Goal: Transaction & Acquisition: Purchase product/service

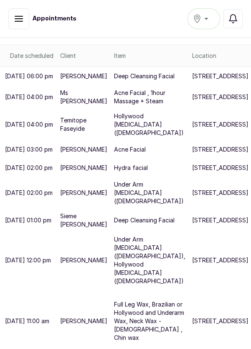
scroll to position [292, 0]
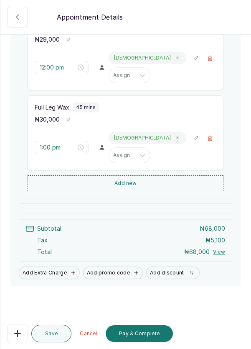
scroll to position [324, 0]
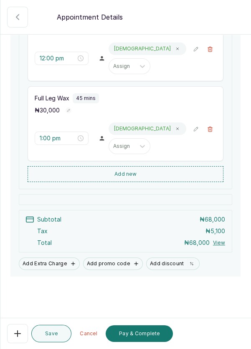
click at [162, 182] on button "Add new" at bounding box center [126, 174] width 196 height 16
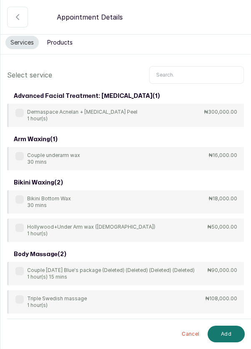
scroll to position [0, 0]
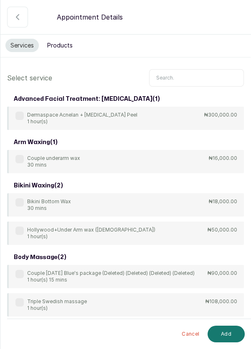
click at [183, 74] on input "text" at bounding box center [196, 78] width 95 height 18
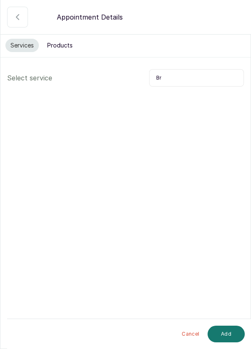
type input "B"
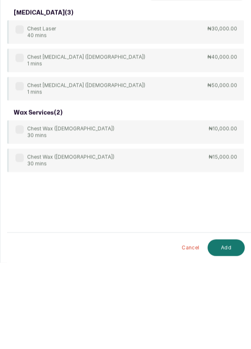
type input "Chest"
click at [19, 214] on label at bounding box center [19, 216] width 8 height 8
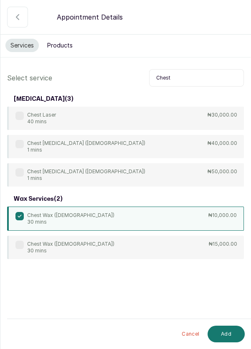
click at [229, 337] on button "Add" at bounding box center [225, 334] width 37 height 17
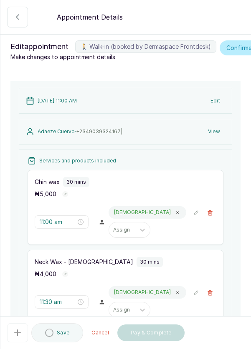
type input "1:45 pm"
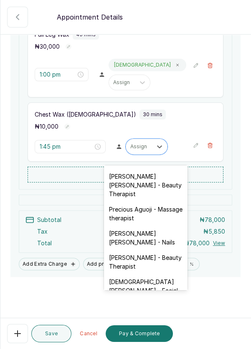
scroll to position [344, 0]
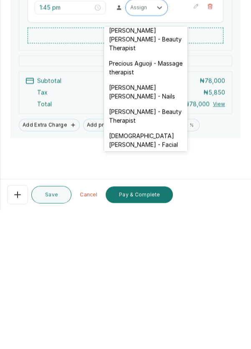
click at [157, 267] on div "[DEMOGRAPHIC_DATA][PERSON_NAME] - Facial" at bounding box center [145, 279] width 83 height 24
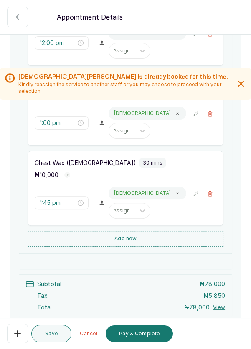
scroll to position [404, 0]
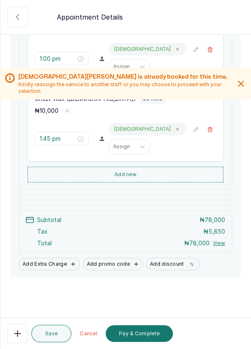
click at [13, 19] on icon "button" at bounding box center [18, 17] width 10 height 10
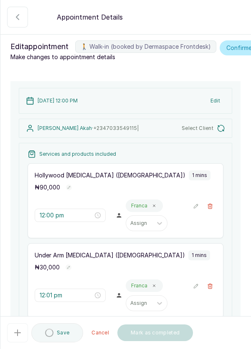
type input "12:00 pm"
type input "12:01 pm"
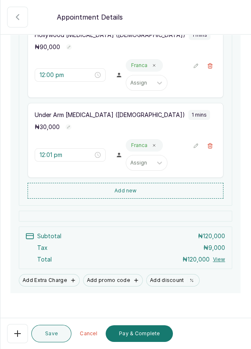
scroll to position [165, 0]
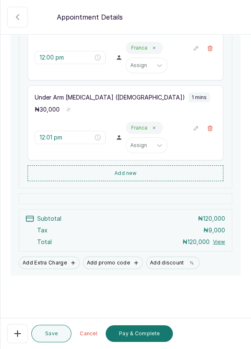
click at [146, 333] on button "Pay & Complete" at bounding box center [139, 334] width 67 height 17
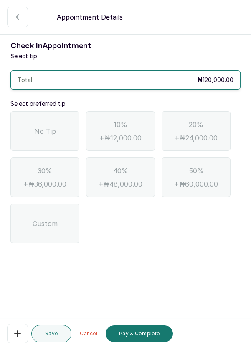
scroll to position [0, 0]
click at [56, 127] on div "No Tip" at bounding box center [44, 131] width 69 height 40
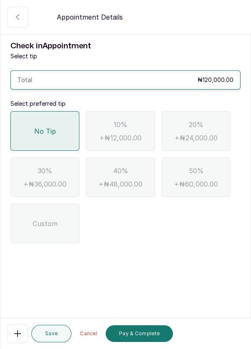
click at [143, 336] on button "Pay & Complete" at bounding box center [139, 334] width 67 height 17
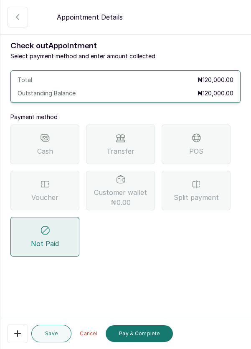
click at [204, 145] on div "POS" at bounding box center [195, 145] width 69 height 40
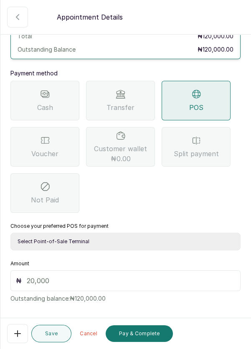
scroll to position [44, 0]
click at [126, 241] on select "Select Point-of-Sale Terminal Pos- Flutterwave Zenith Bank POS - Paga Paga POS …" at bounding box center [125, 242] width 230 height 18
select select "ea021b39-a6bc-4e4d-b5d1-02cb72451b32"
click at [10, 233] on select "Select Point-of-Sale Terminal Pos- Flutterwave Zenith Bank POS - Paga Paga POS …" at bounding box center [125, 242] width 230 height 18
click at [98, 276] on input "text" at bounding box center [131, 281] width 208 height 10
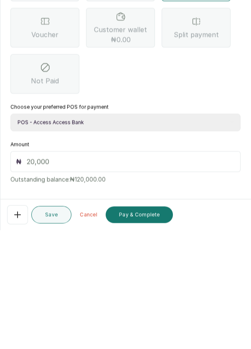
scroll to position [40, 0]
type input "120"
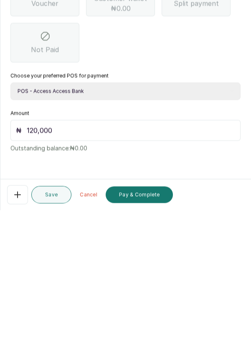
type input "120,000"
click at [150, 336] on button "Pay & Complete" at bounding box center [139, 334] width 67 height 17
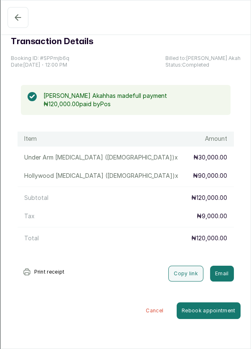
click at [20, 16] on icon "button" at bounding box center [18, 18] width 10 height 10
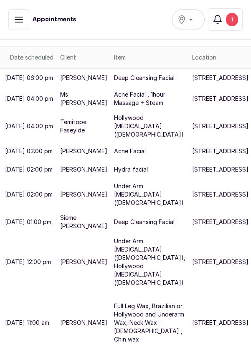
scroll to position [246, 0]
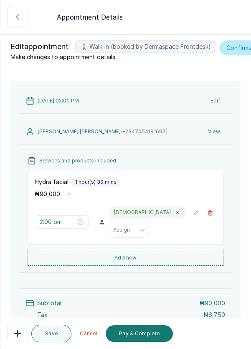
scroll to position [78, 0]
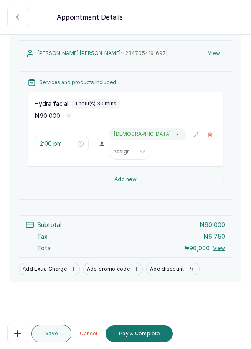
click at [150, 332] on button "Pay & Complete" at bounding box center [139, 334] width 67 height 17
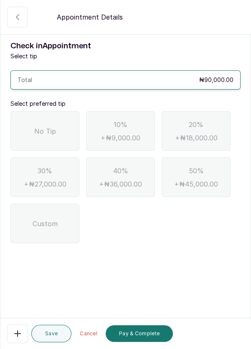
scroll to position [0, 0]
click at [51, 132] on span "No Tip" at bounding box center [45, 131] width 22 height 10
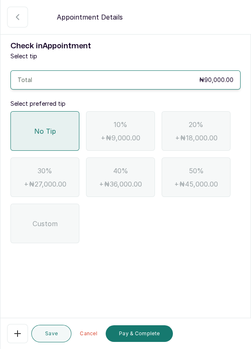
click at [146, 335] on button "Pay & Complete" at bounding box center [139, 334] width 67 height 17
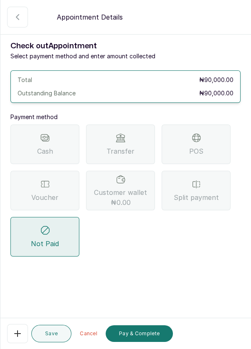
click at [213, 145] on div "POS" at bounding box center [195, 145] width 69 height 40
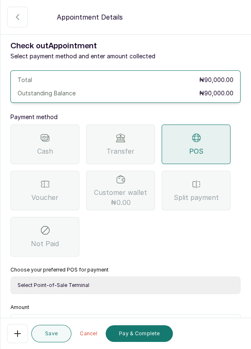
click at [131, 292] on select "Select Point-of-Sale Terminal Pos- Flutterwave Zenith Bank POS - Paga Paga POS …" at bounding box center [125, 286] width 230 height 18
select select "ea021b39-a6bc-4e4d-b5d1-02cb72451b32"
click at [10, 277] on select "Select Point-of-Sale Terminal Pos- Flutterwave Zenith Bank POS - Paga Paga POS …" at bounding box center [125, 286] width 230 height 18
click at [109, 284] on select "Select Point-of-Sale Terminal Pos- Flutterwave Zenith Bank POS - Paga Paga POS …" at bounding box center [125, 286] width 230 height 18
click at [10, 277] on select "Select Point-of-Sale Terminal Pos- Flutterwave Zenith Bank POS - Paga Paga POS …" at bounding box center [125, 286] width 230 height 18
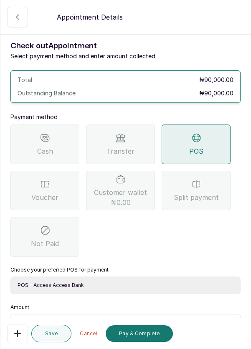
click at [52, 308] on div "Amount ₦ Outstanding balance: ₦90,000.00" at bounding box center [125, 325] width 230 height 43
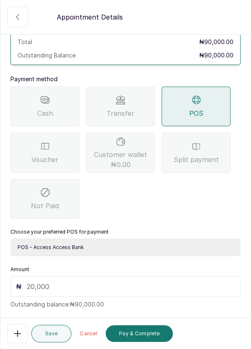
scroll to position [55, 0]
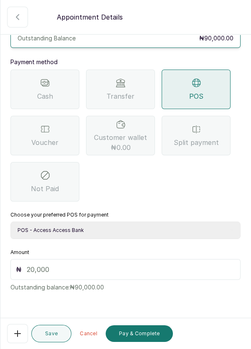
click at [59, 270] on input "text" at bounding box center [131, 270] width 208 height 10
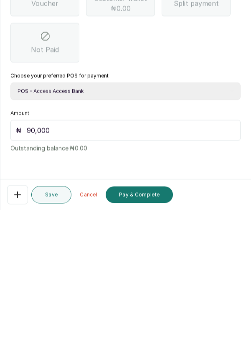
scroll to position [40, 0]
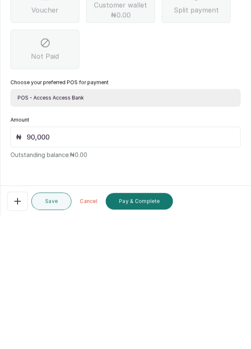
type input "90,000"
click at [145, 335] on button "Pay & Complete" at bounding box center [139, 334] width 67 height 17
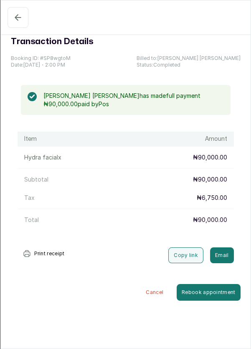
click at [21, 15] on icon "button" at bounding box center [18, 18] width 10 height 10
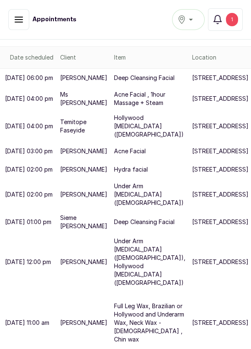
scroll to position [268, 0]
click at [235, 22] on div "1" at bounding box center [232, 19] width 12 height 13
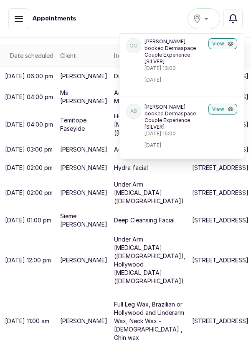
scroll to position [401, 0]
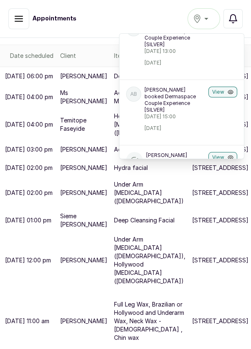
click at [223, 32] on button "View" at bounding box center [222, 26] width 29 height 11
